Goal: Task Accomplishment & Management: Use online tool/utility

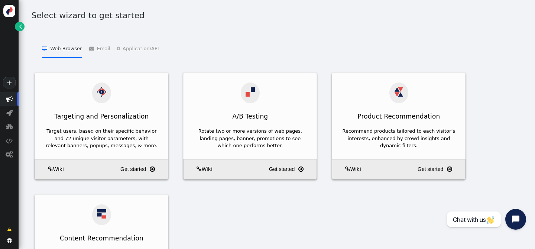
click at [15, 100] on span "" at bounding box center [9, 99] width 19 height 14
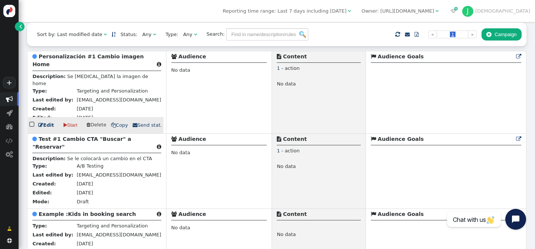
scroll to position [104, 0]
click at [85, 60] on b "Personalización #1 Cambio imagen Home" at bounding box center [87, 60] width 111 height 14
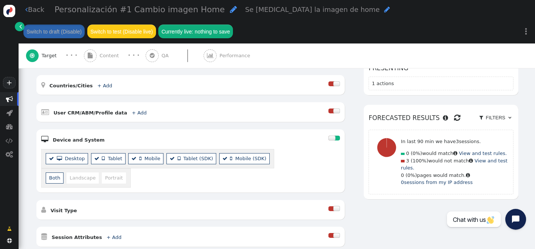
scroll to position [153, 0]
click at [132, 113] on link "+ Add" at bounding box center [139, 114] width 15 height 6
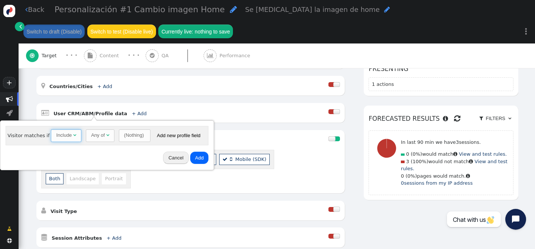
click at [73, 136] on span "" at bounding box center [74, 135] width 3 height 5
click at [133, 135] on div "(Nothing)" at bounding box center [134, 135] width 20 height 7
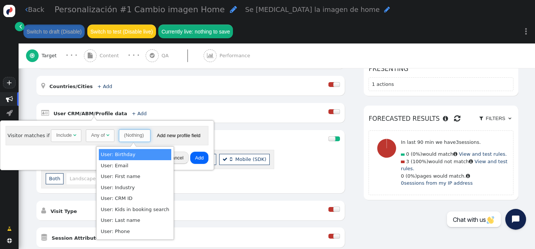
click at [130, 116] on div " User CRM/ABM/Profile data + Add " at bounding box center [185, 113] width 288 height 10
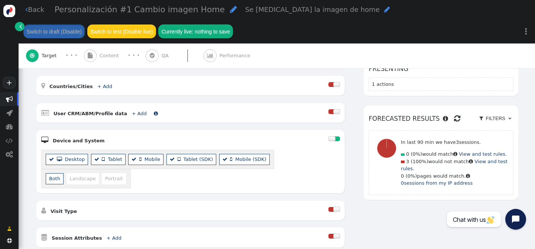
click at [132, 113] on link "+ Add" at bounding box center [139, 114] width 15 height 6
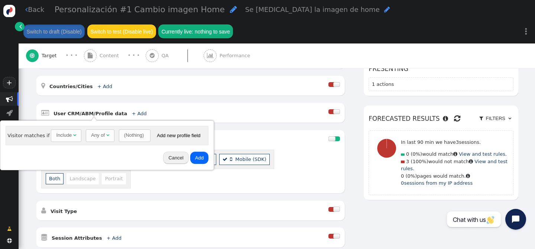
click at [159, 100] on div " Pages Visited + Add  Include Current Page is Any of - Visitor is now on one …" at bounding box center [190, 136] width 309 height 224
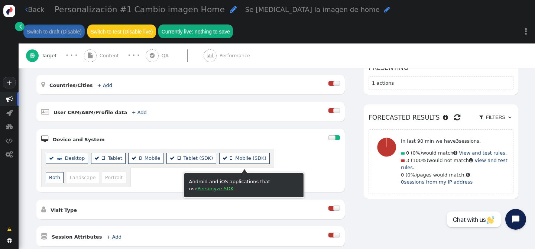
scroll to position [153, 0]
